Goal: Task Accomplishment & Management: Complete application form

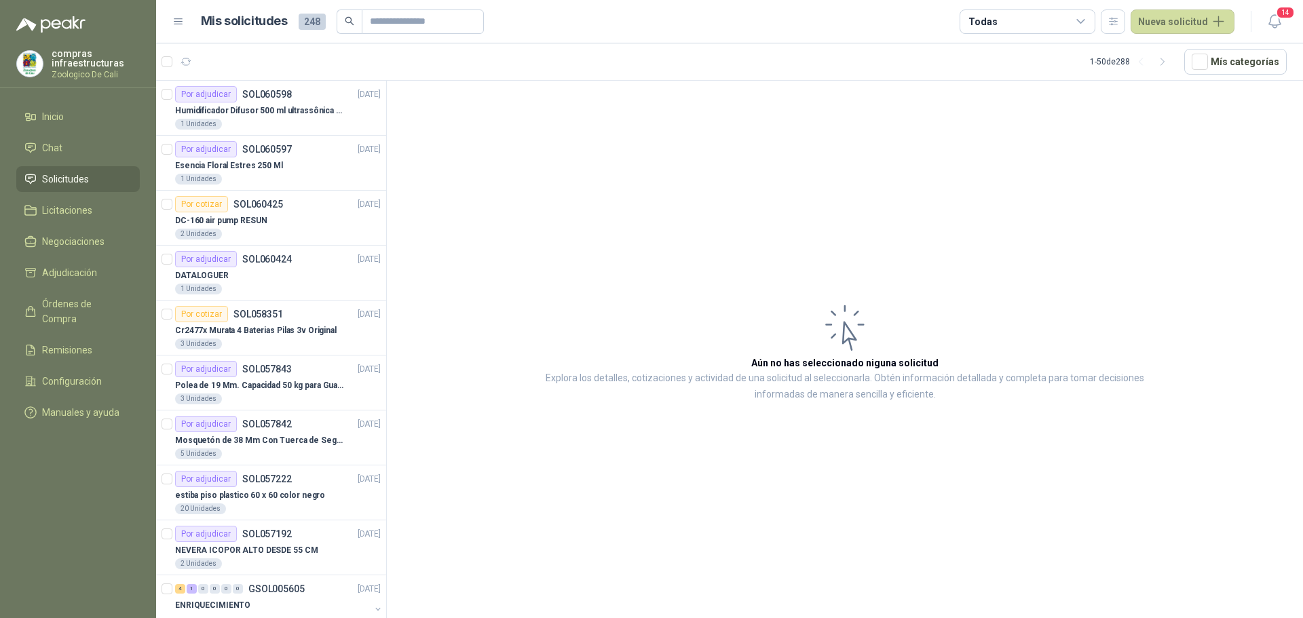
click at [64, 201] on link "Licitaciones" at bounding box center [77, 210] width 123 height 26
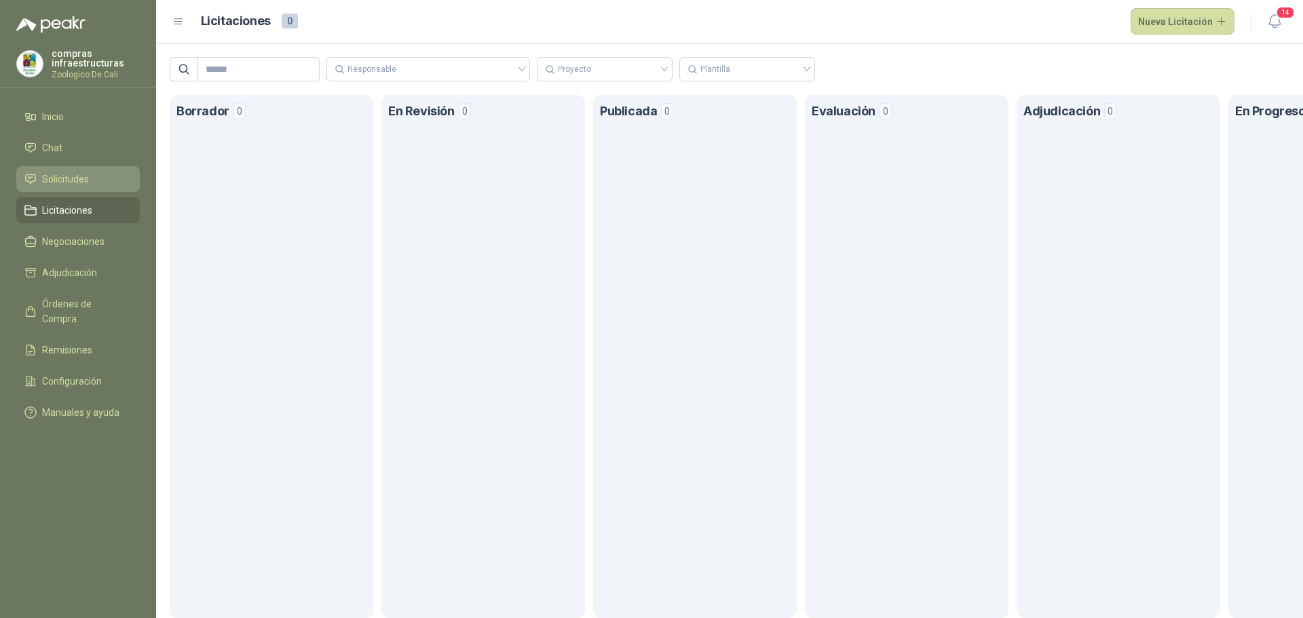
click at [69, 170] on link "Solicitudes" at bounding box center [77, 179] width 123 height 26
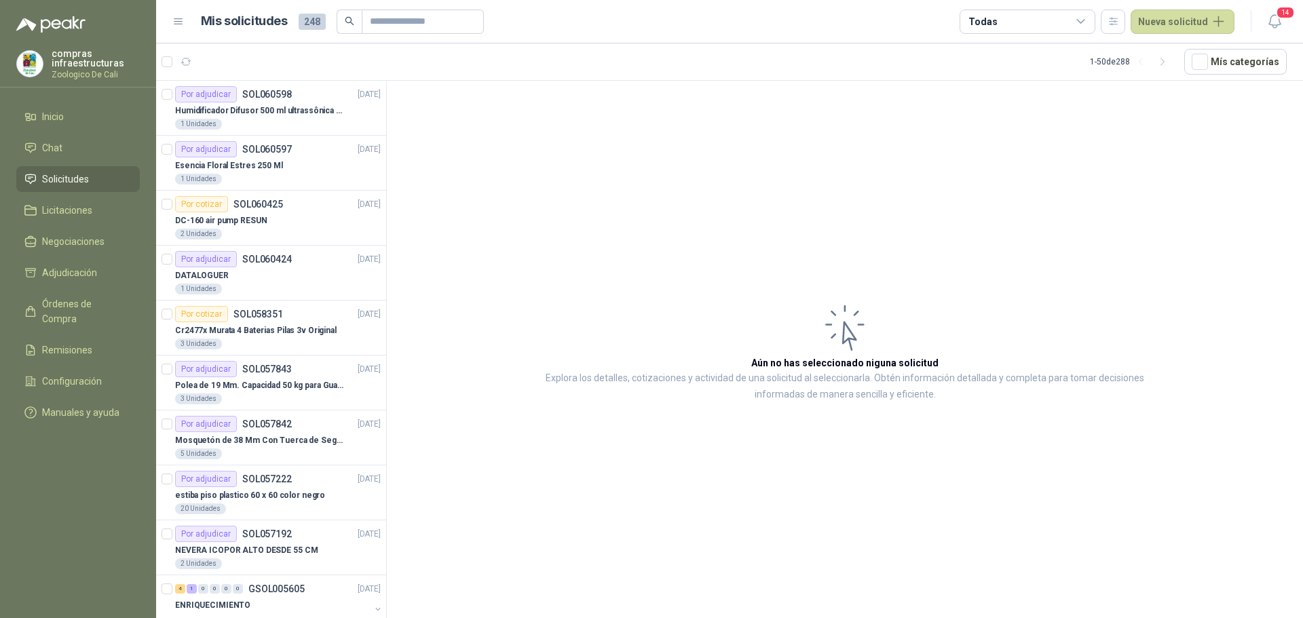
click at [81, 174] on span "Solicitudes" at bounding box center [65, 179] width 47 height 15
click at [221, 110] on p "Humidificador Difusor 500 ml ultrassônica Residencial Ultrassônico 500ml con vo…" at bounding box center [259, 110] width 169 height 13
click at [294, 168] on div "Esencia Floral Estres 250 Ml" at bounding box center [278, 165] width 206 height 16
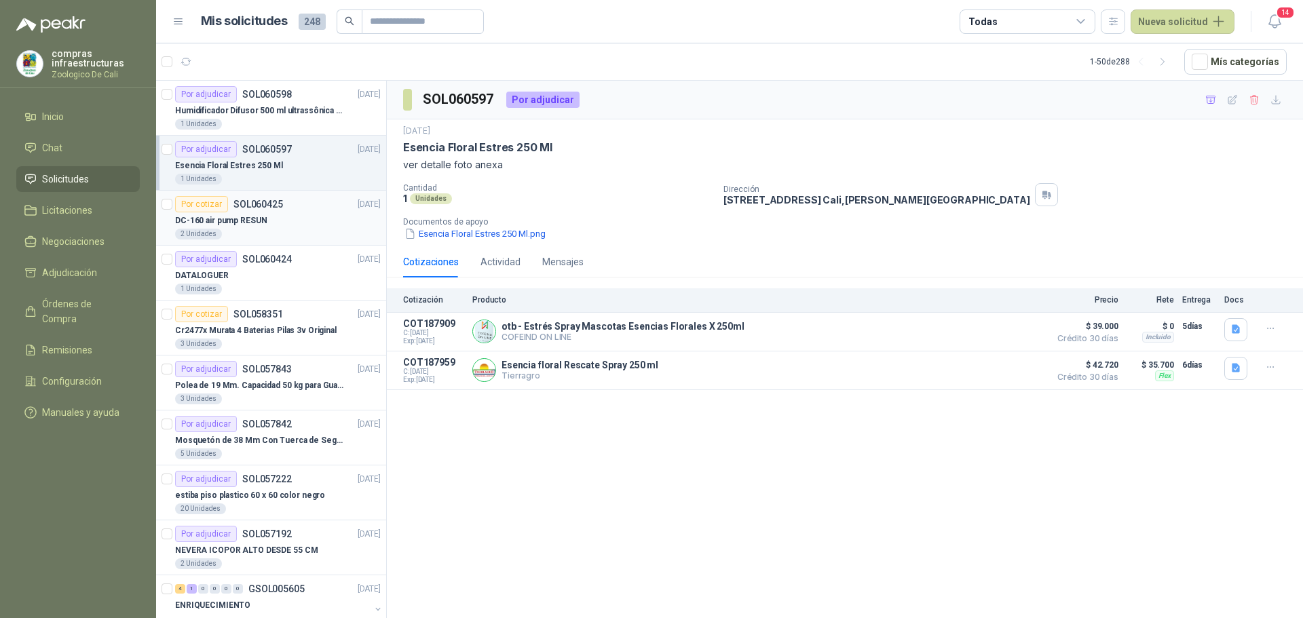
click at [235, 208] on p "SOL060425" at bounding box center [258, 203] width 50 height 9
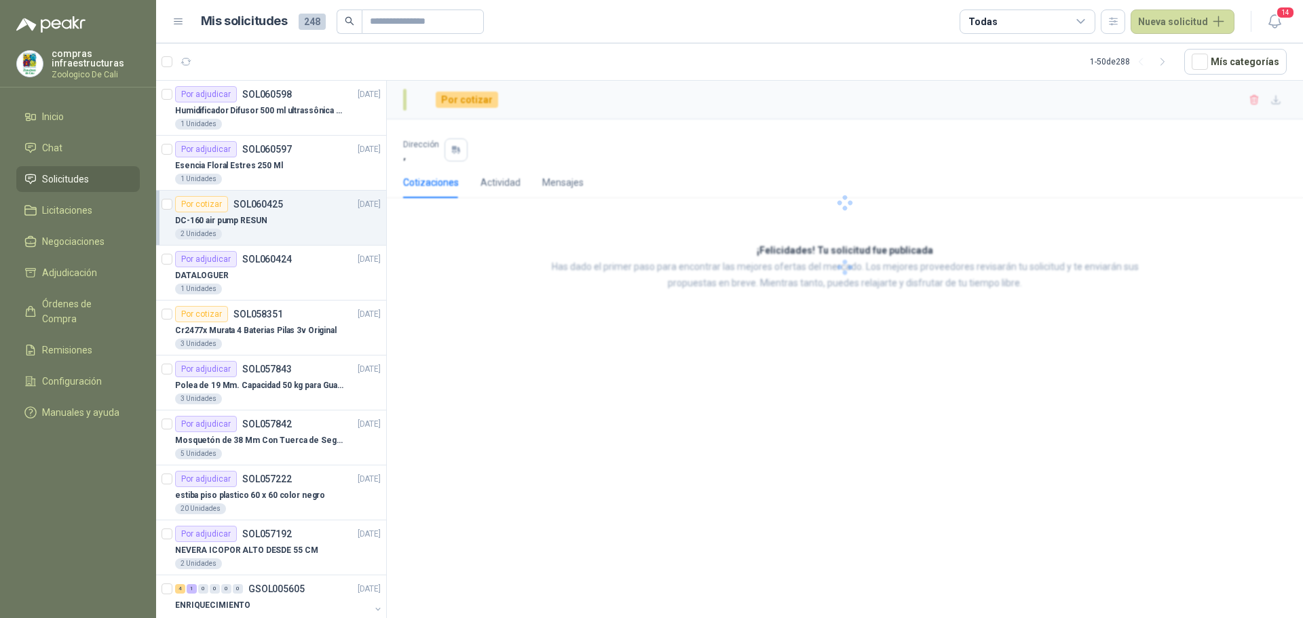
click at [62, 185] on span "Solicitudes" at bounding box center [65, 179] width 47 height 15
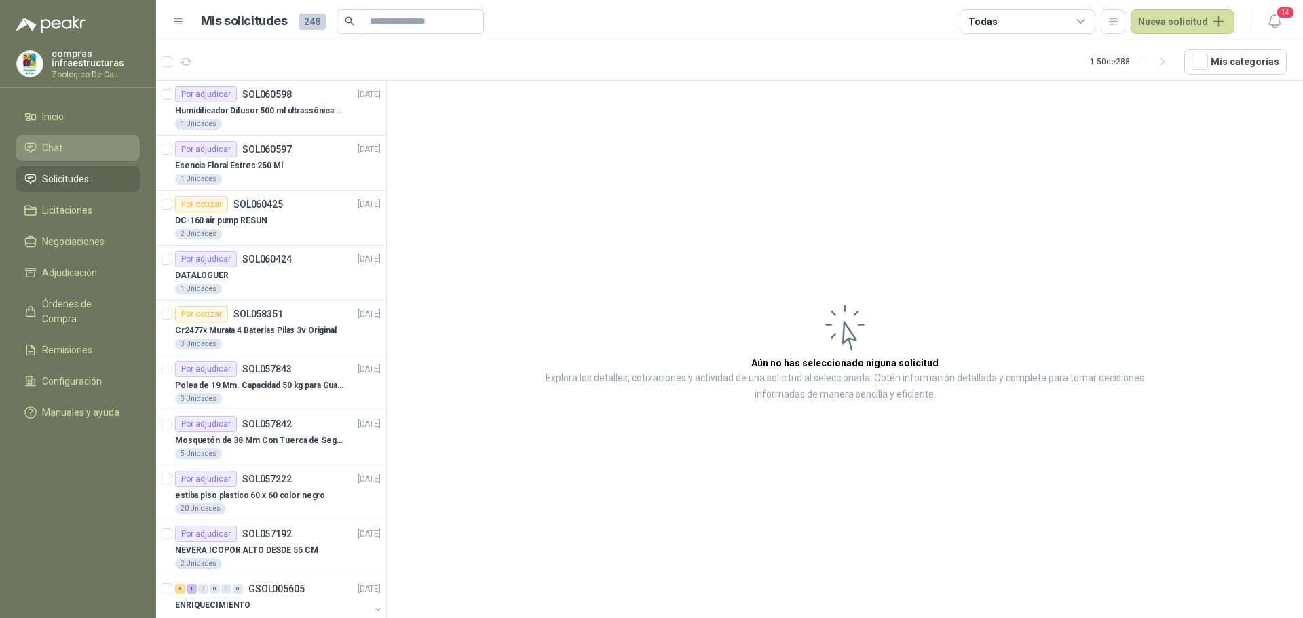
click at [50, 140] on link "Chat" at bounding box center [77, 148] width 123 height 26
click at [84, 179] on span "Solicitudes" at bounding box center [65, 179] width 47 height 15
click at [1190, 17] on button "Nueva solicitud" at bounding box center [1182, 21] width 104 height 24
click at [1199, 63] on link "Solicitud" at bounding box center [1198, 55] width 115 height 24
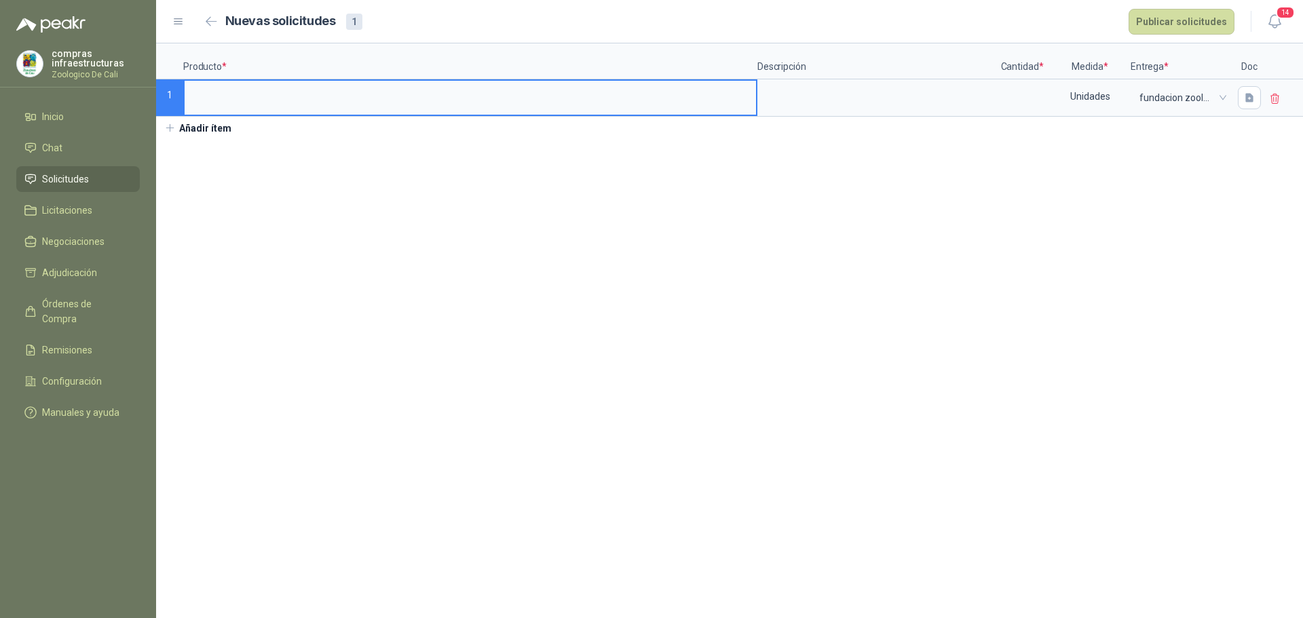
click at [228, 100] on input at bounding box center [470, 94] width 571 height 26
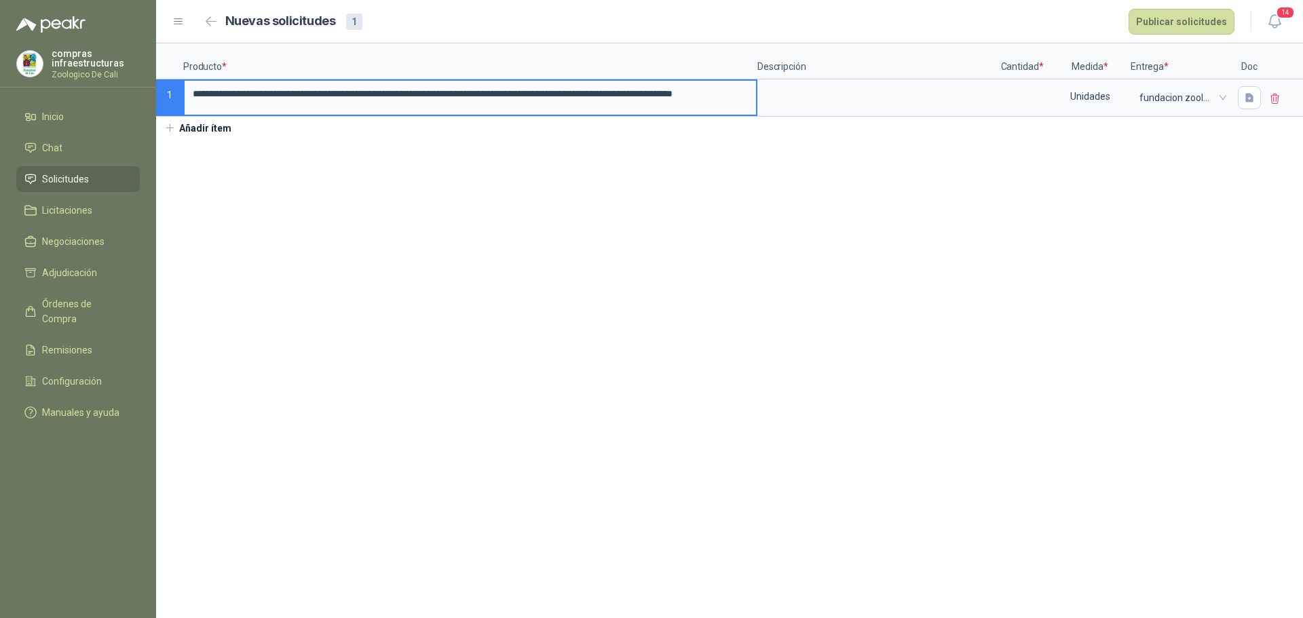
scroll to position [0, 105]
drag, startPoint x: 189, startPoint y: 96, endPoint x: 1302, endPoint y: 210, distance: 1119.3
click at [1302, 210] on section "**********" at bounding box center [729, 330] width 1147 height 575
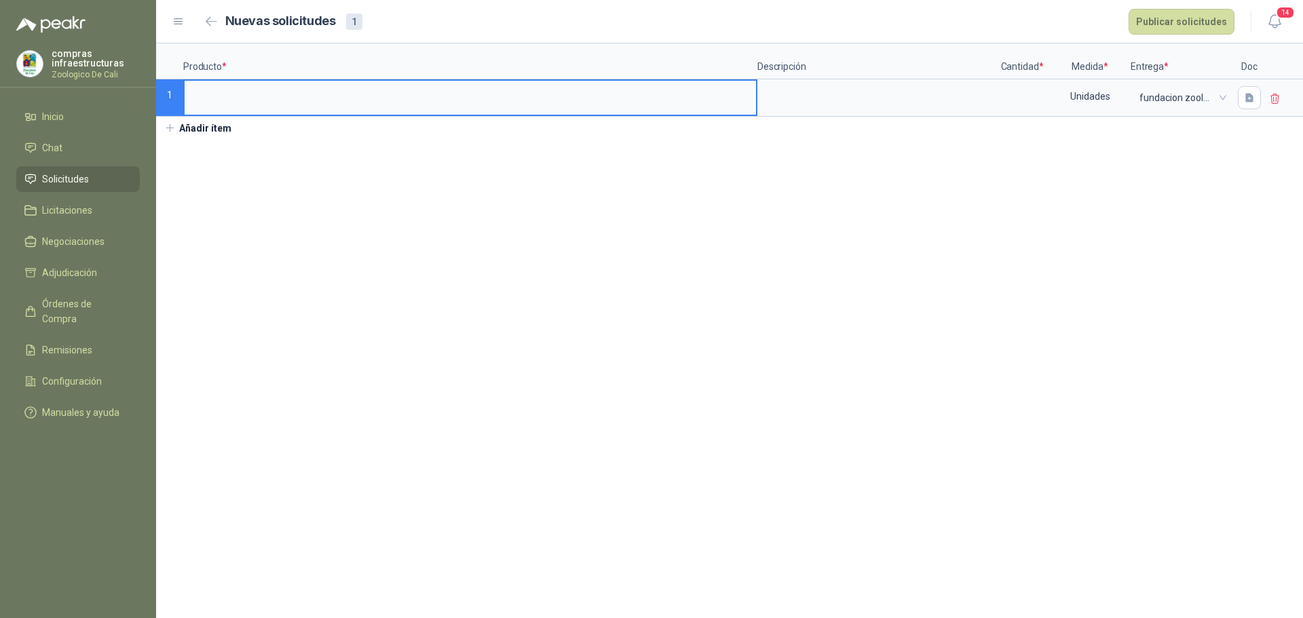
scroll to position [0, 0]
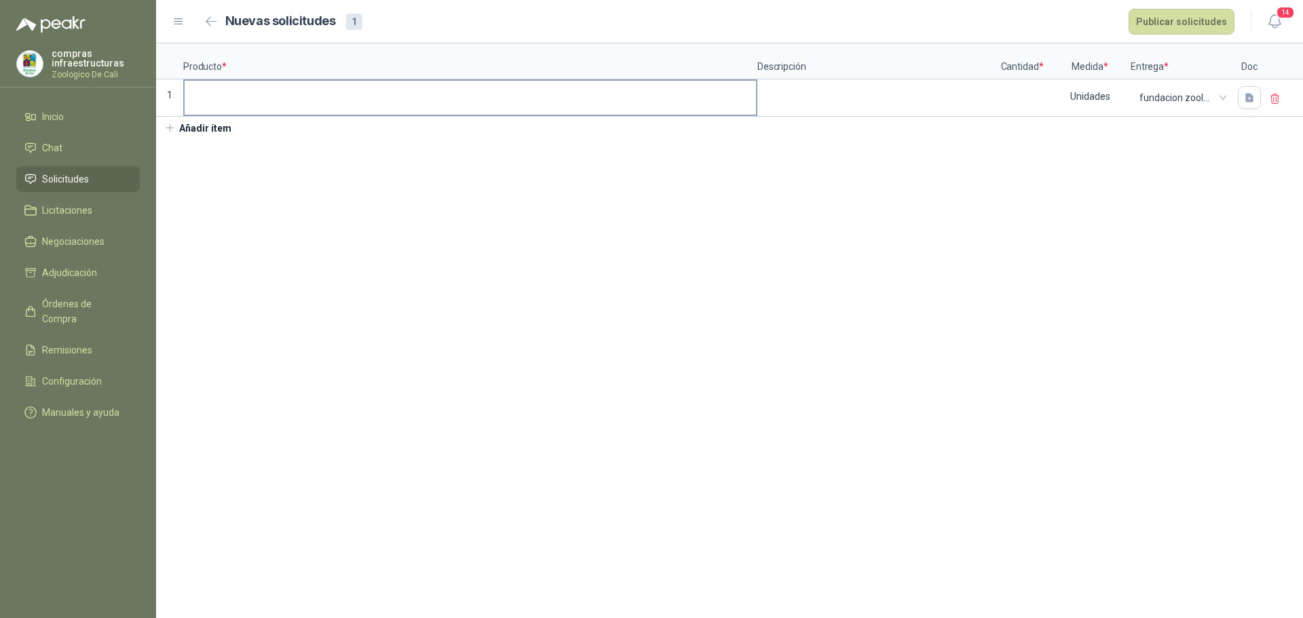
click at [311, 110] on label at bounding box center [470, 98] width 571 height 34
click at [311, 109] on input at bounding box center [471, 95] width 572 height 28
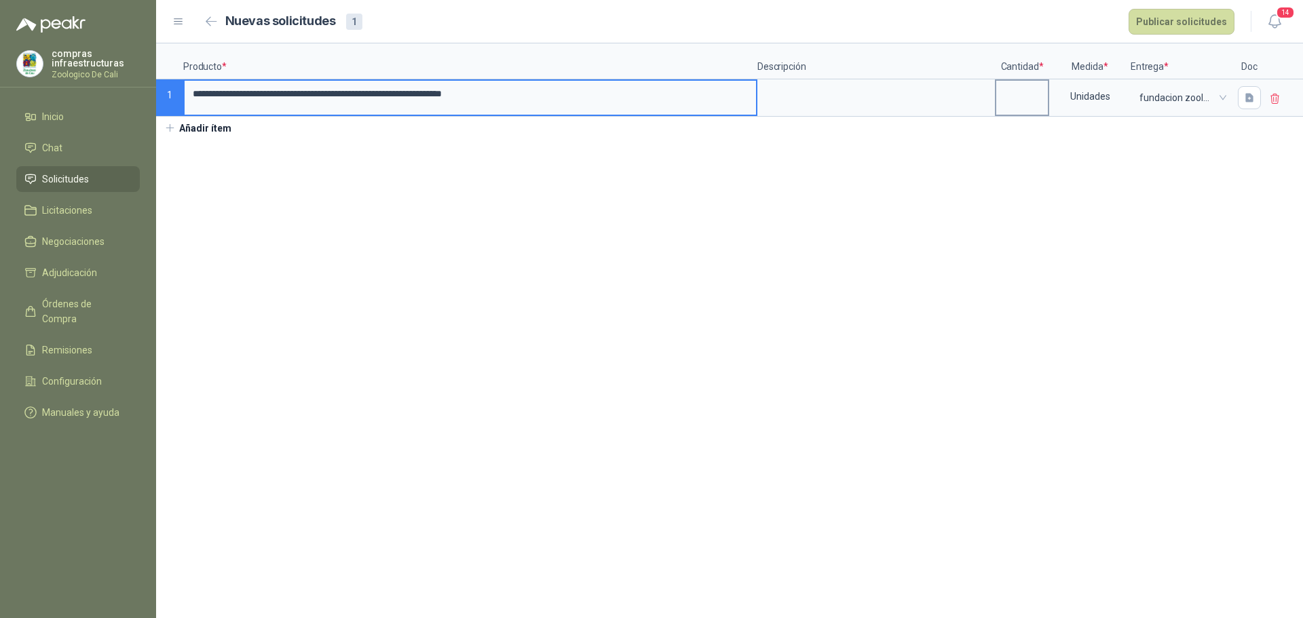
click at [1020, 92] on input at bounding box center [1022, 94] width 52 height 26
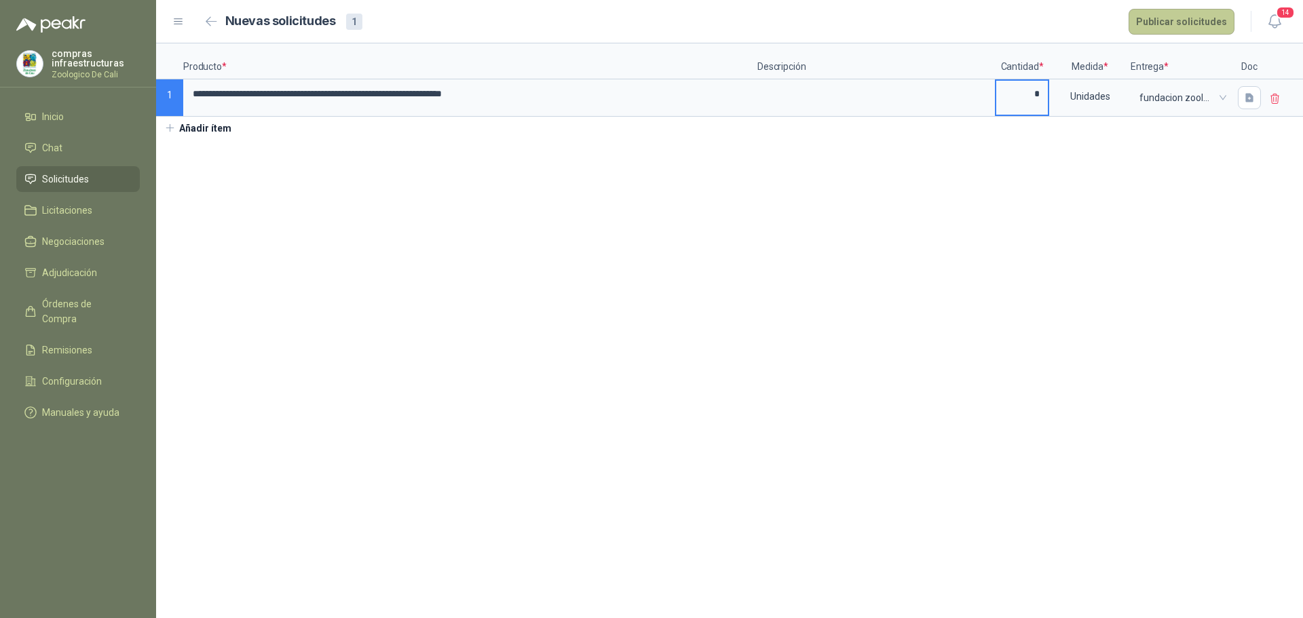
type input "*"
click at [1170, 33] on button "Publicar solicitudes" at bounding box center [1181, 22] width 106 height 26
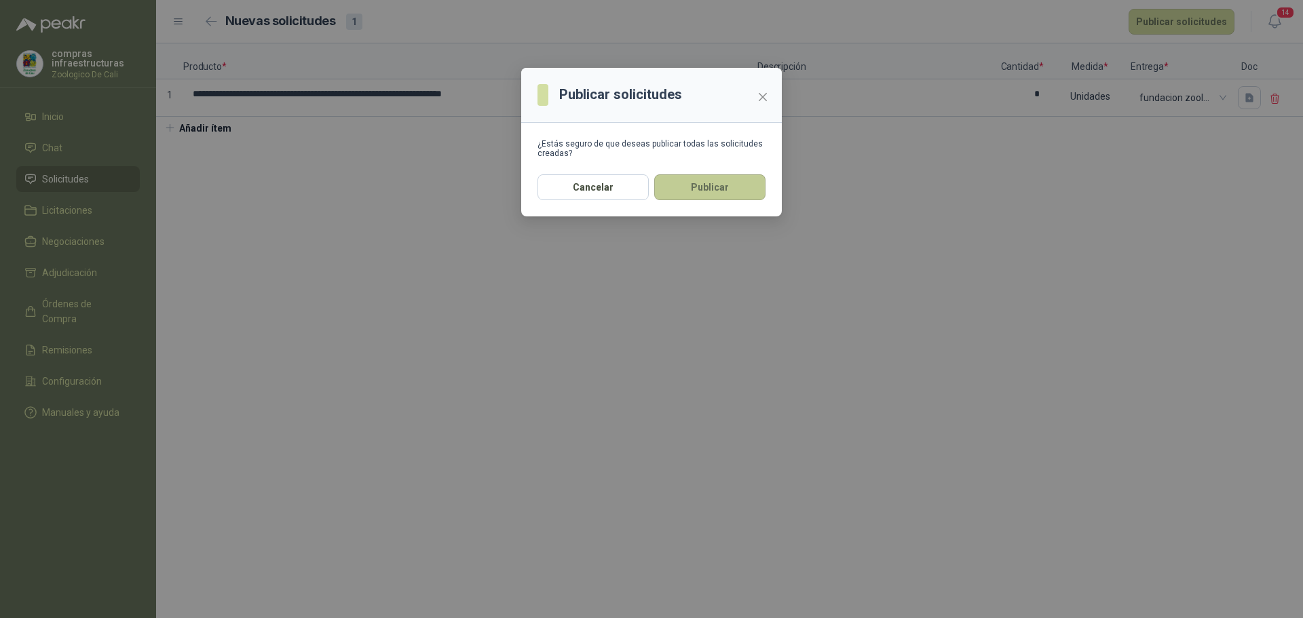
click at [691, 186] on button "Publicar" at bounding box center [709, 187] width 111 height 26
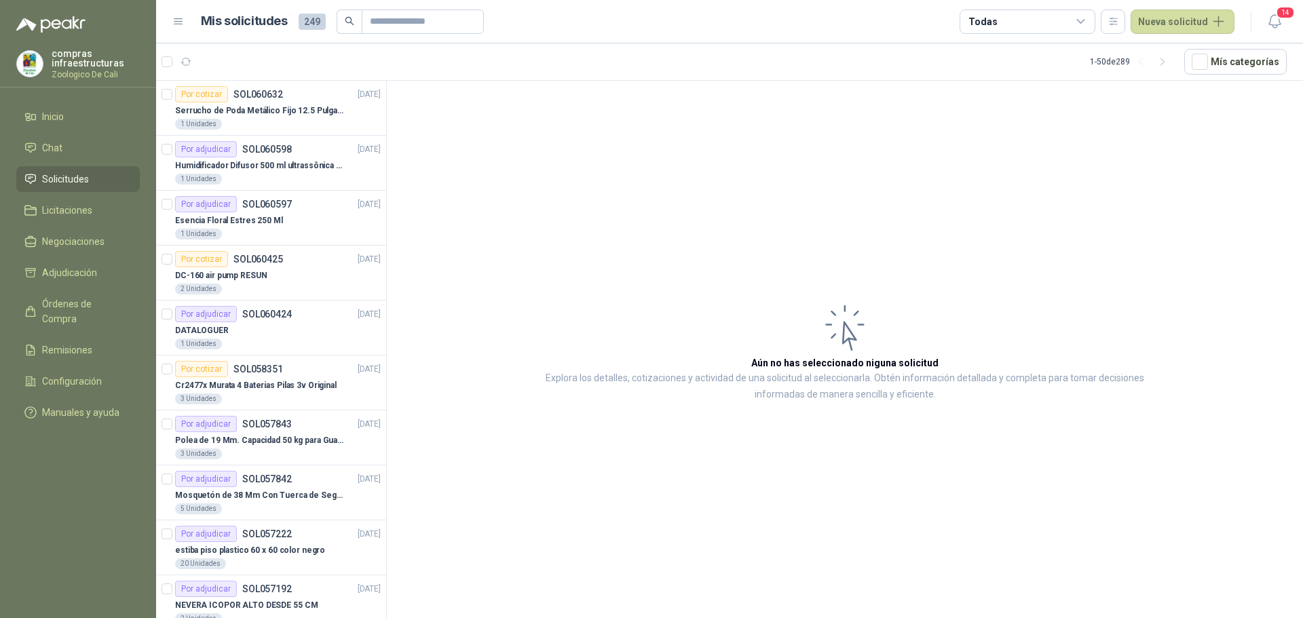
click at [83, 178] on span "Solicitudes" at bounding box center [65, 179] width 47 height 15
click at [203, 99] on div "Por cotizar" at bounding box center [201, 94] width 53 height 16
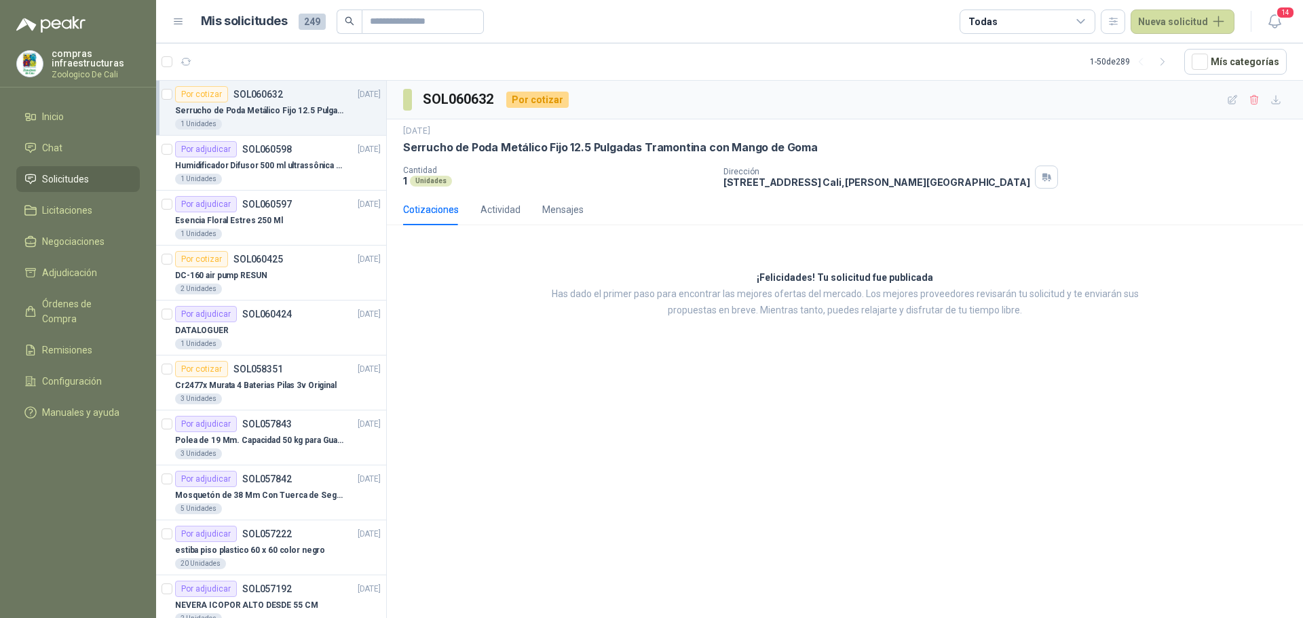
click at [84, 197] on ul "Inicio Chat Solicitudes Licitaciones Negociaciones Adjudicación Órdenes de Comp…" at bounding box center [78, 267] width 156 height 327
click at [298, 100] on div "Por cotizar SOL060632 [DATE]" at bounding box center [278, 94] width 206 height 16
click at [310, 195] on article "Por adjudicar SOL060597 [DATE] Esencia Floral Estres 250 Ml 1 Unidades" at bounding box center [271, 218] width 230 height 55
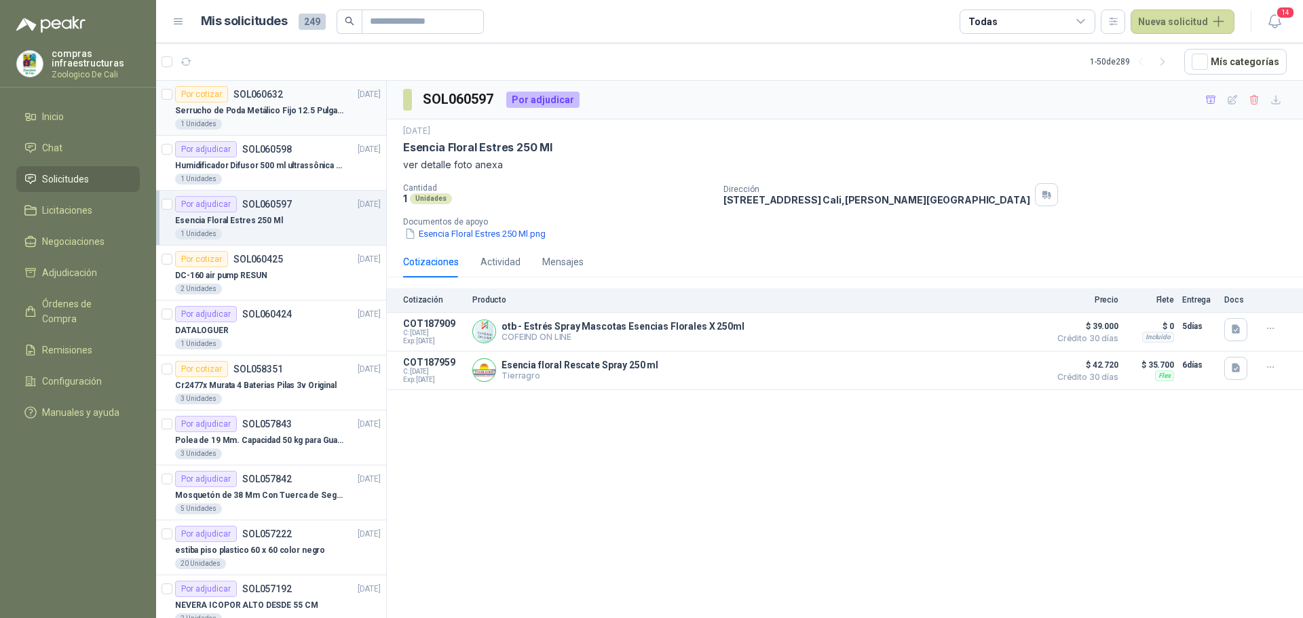
click at [273, 92] on p "SOL060632" at bounding box center [258, 94] width 50 height 9
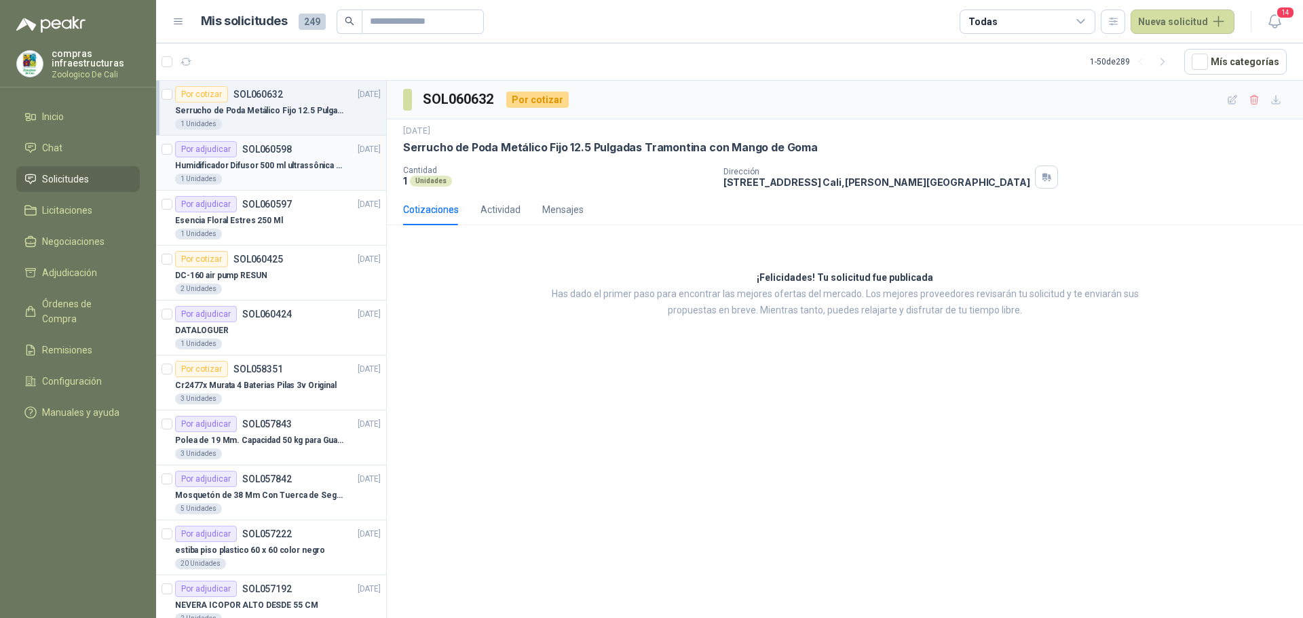
click at [270, 147] on p "SOL060598" at bounding box center [267, 149] width 50 height 9
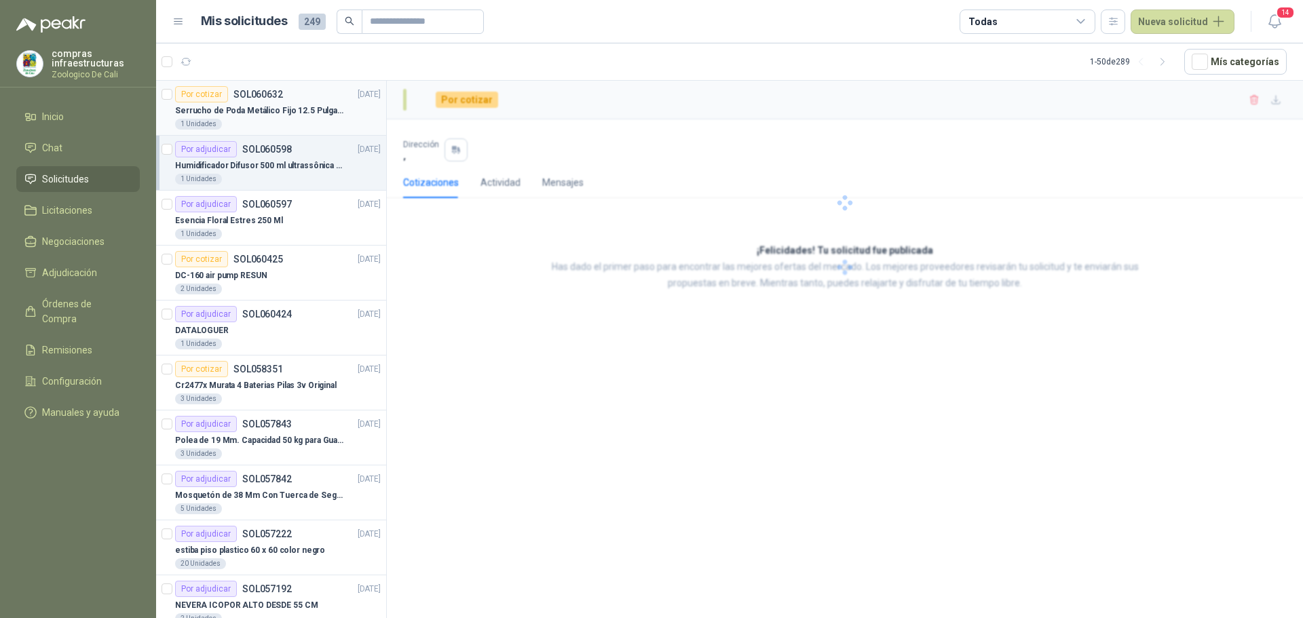
click at [290, 101] on div "Por cotizar SOL060632 [DATE]" at bounding box center [278, 94] width 206 height 16
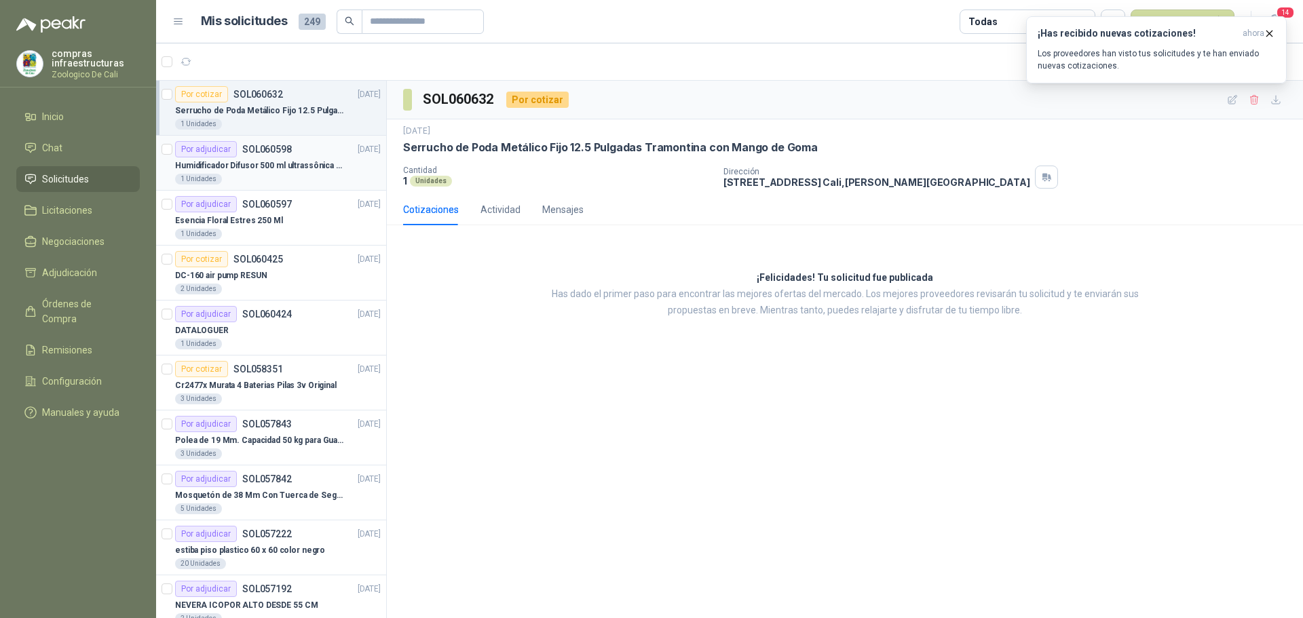
click at [240, 145] on div "Por adjudicar SOL060598" at bounding box center [233, 149] width 117 height 16
click at [246, 120] on div "1 Unidades" at bounding box center [278, 124] width 206 height 11
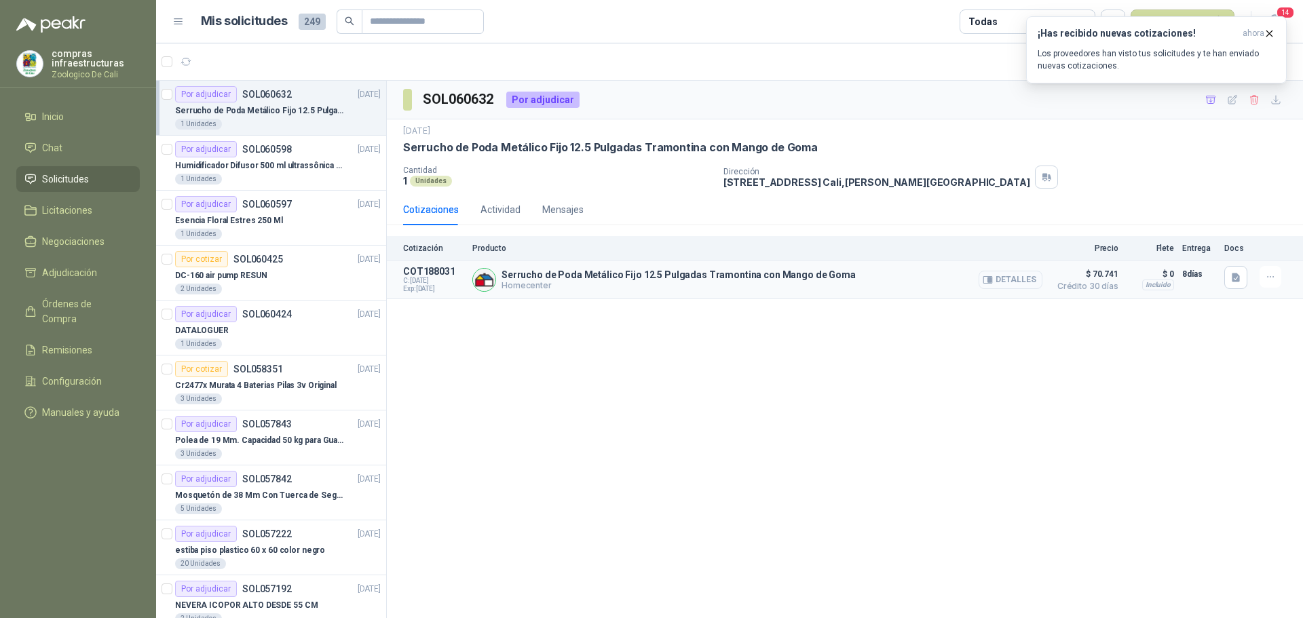
click at [1002, 277] on button "Detalles" at bounding box center [1010, 280] width 64 height 18
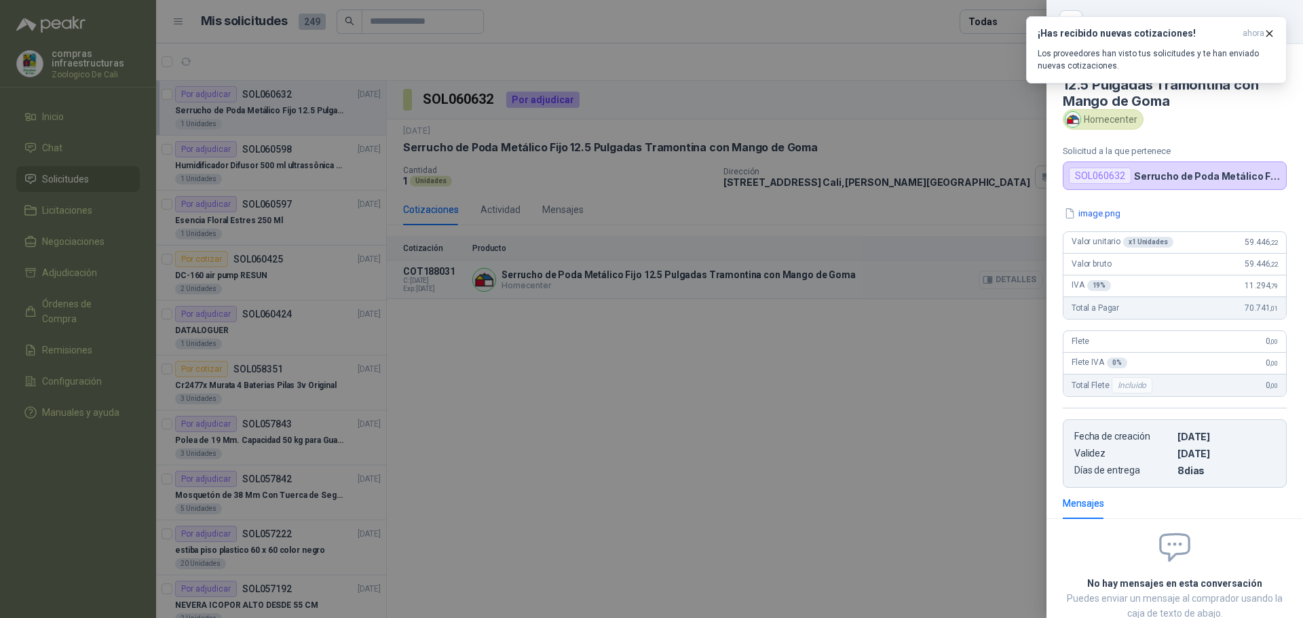
scroll to position [88, 0]
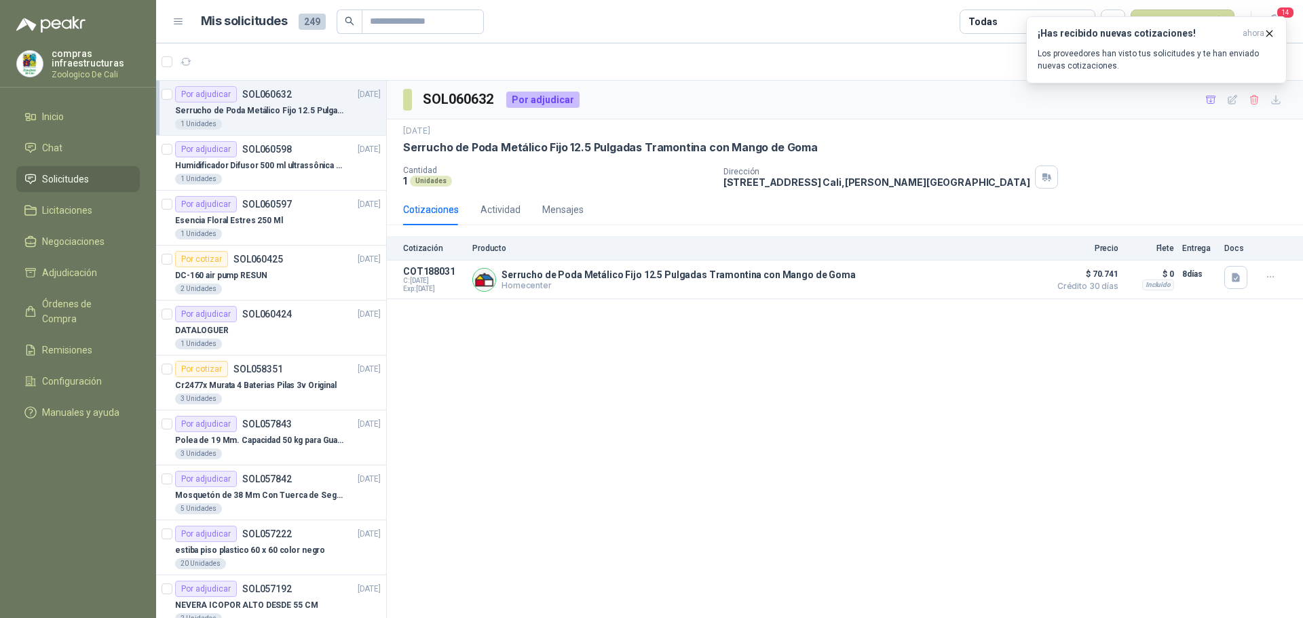
click at [280, 111] on p "Serrucho de Poda Metálico Fijo 12.5 Pulgadas Tramontina con Mango de Goma" at bounding box center [259, 110] width 169 height 13
click at [1257, 102] on icon "button" at bounding box center [1253, 99] width 7 height 9
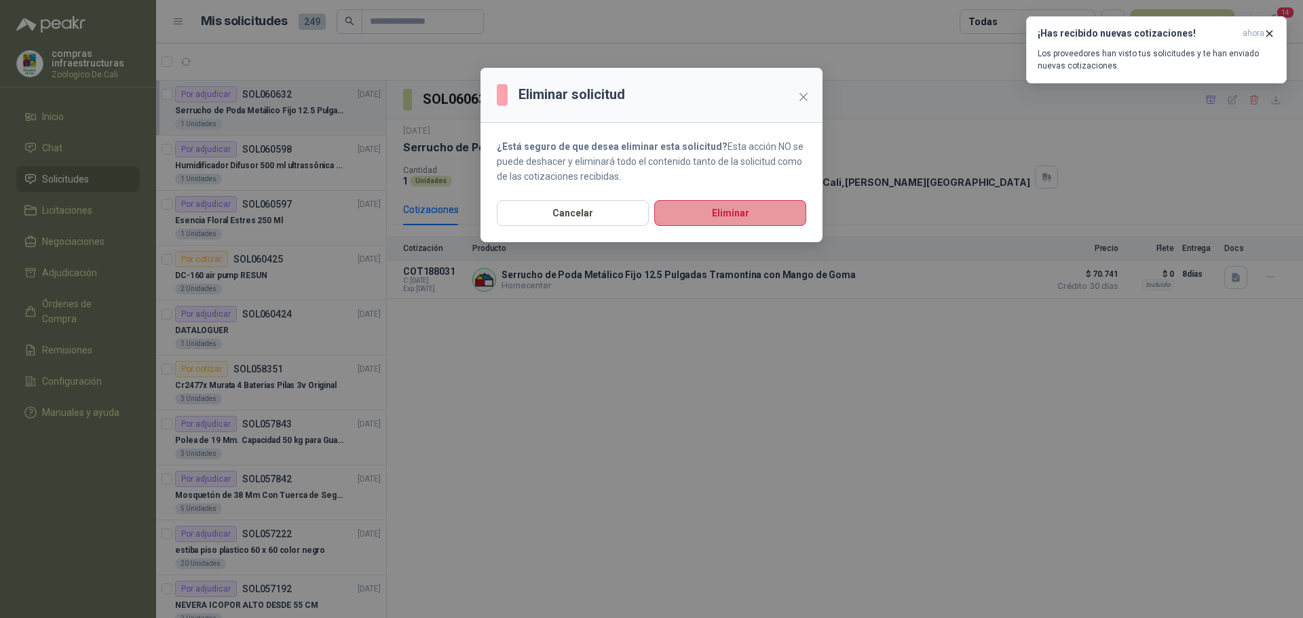
click at [776, 213] on button "Eliminar" at bounding box center [730, 213] width 152 height 26
